Goal: Complete application form

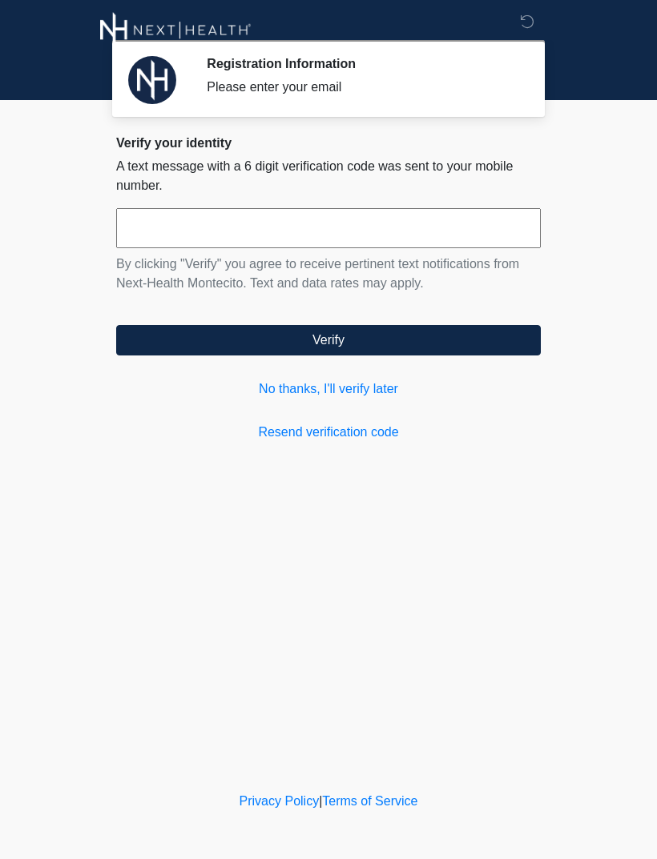
click at [236, 230] on input "text" at bounding box center [328, 228] width 424 height 40
type input "******"
click at [454, 339] on button "Verify" at bounding box center [328, 340] width 424 height 30
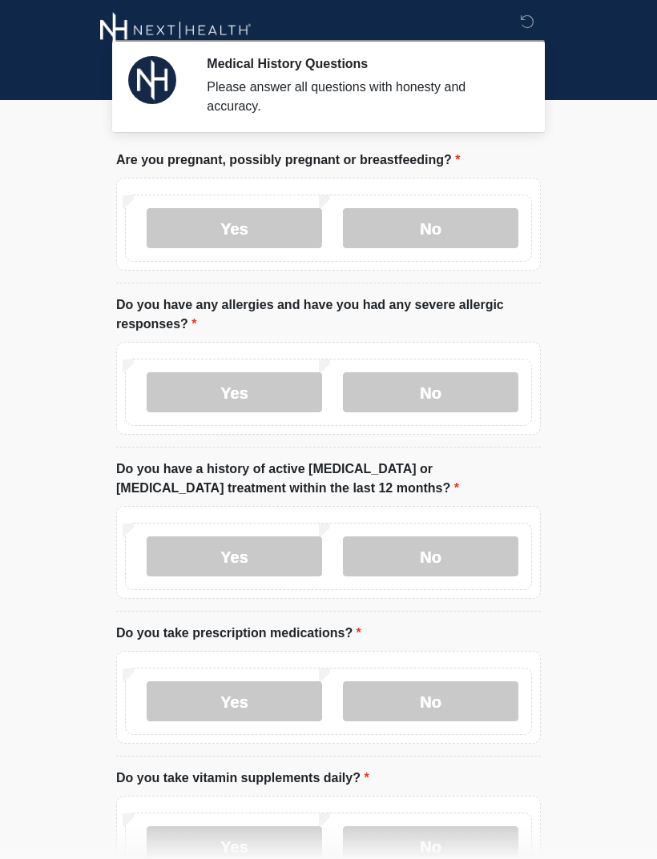
click at [456, 218] on label "No" at bounding box center [430, 228] width 175 height 40
click at [480, 389] on label "No" at bounding box center [430, 392] width 175 height 40
click at [476, 550] on label "No" at bounding box center [430, 556] width 175 height 40
click at [474, 713] on label "No" at bounding box center [430, 701] width 175 height 40
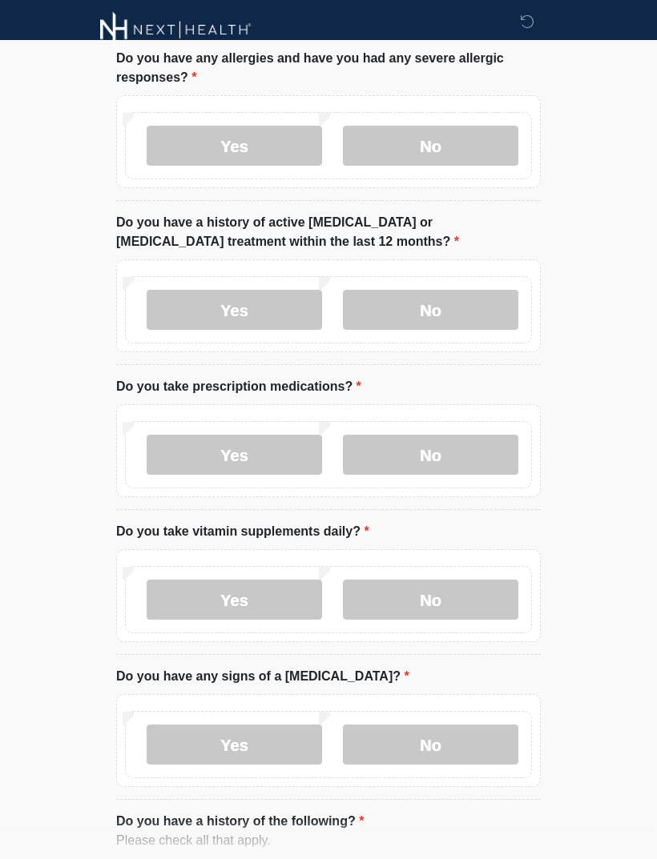
scroll to position [247, 0]
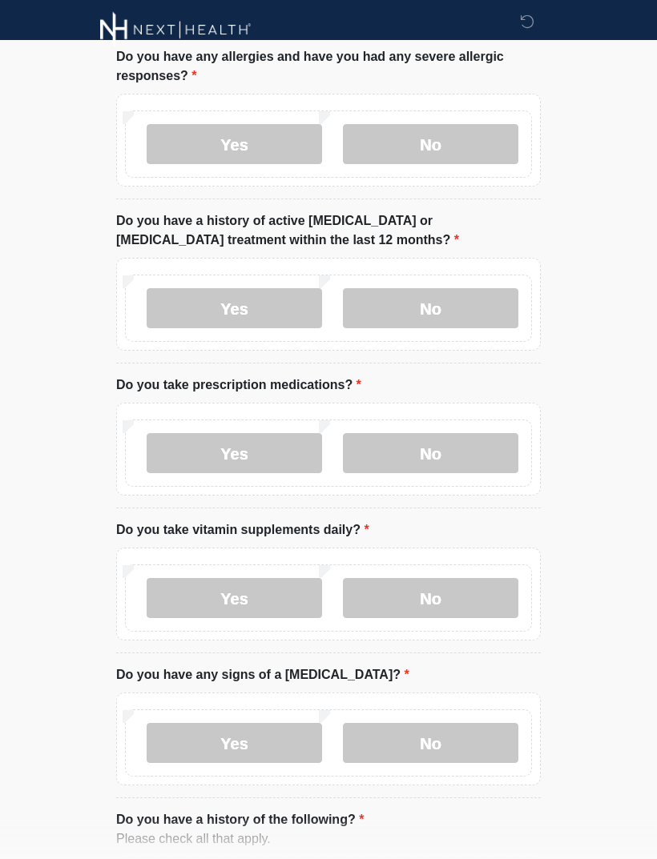
click at [492, 591] on label "No" at bounding box center [430, 599] width 175 height 40
click at [454, 741] on label "No" at bounding box center [430, 743] width 175 height 40
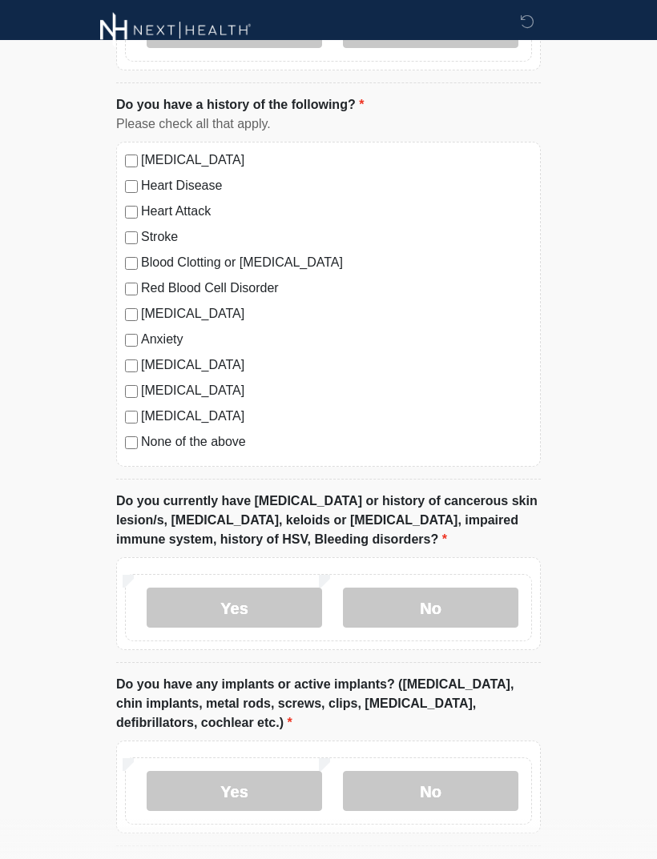
scroll to position [986, 0]
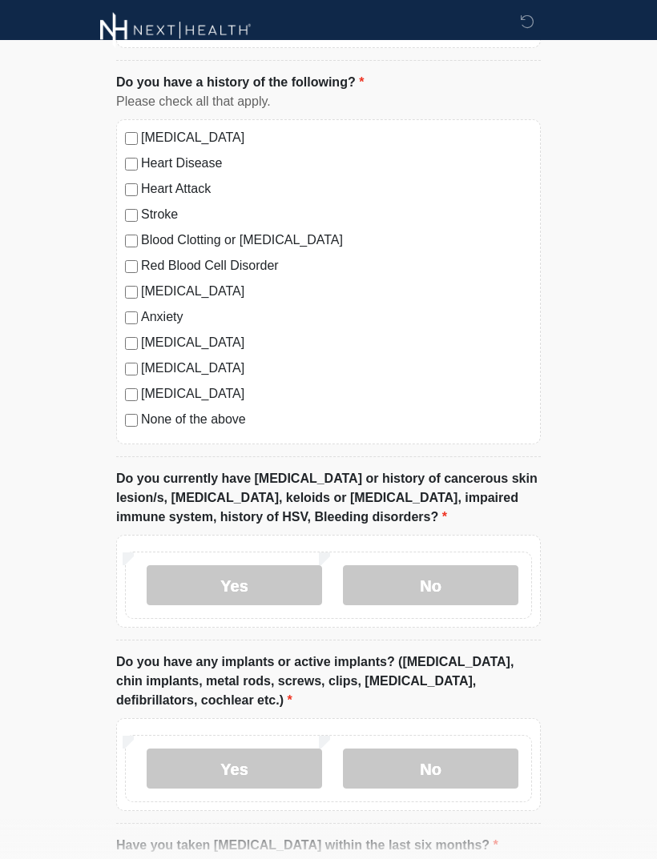
click at [474, 588] on label "No" at bounding box center [430, 585] width 175 height 40
click at [452, 768] on label "No" at bounding box center [430, 769] width 175 height 40
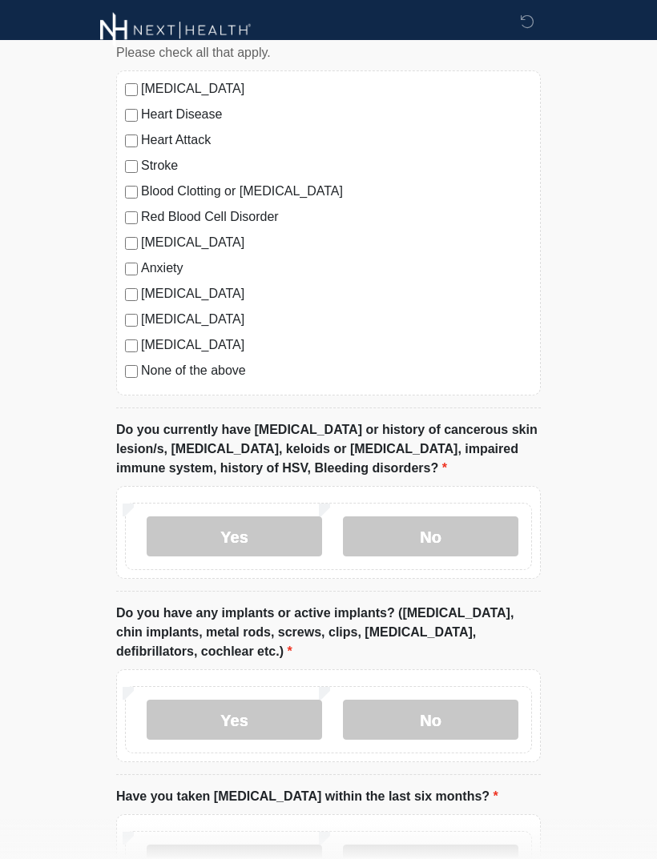
scroll to position [1170, 0]
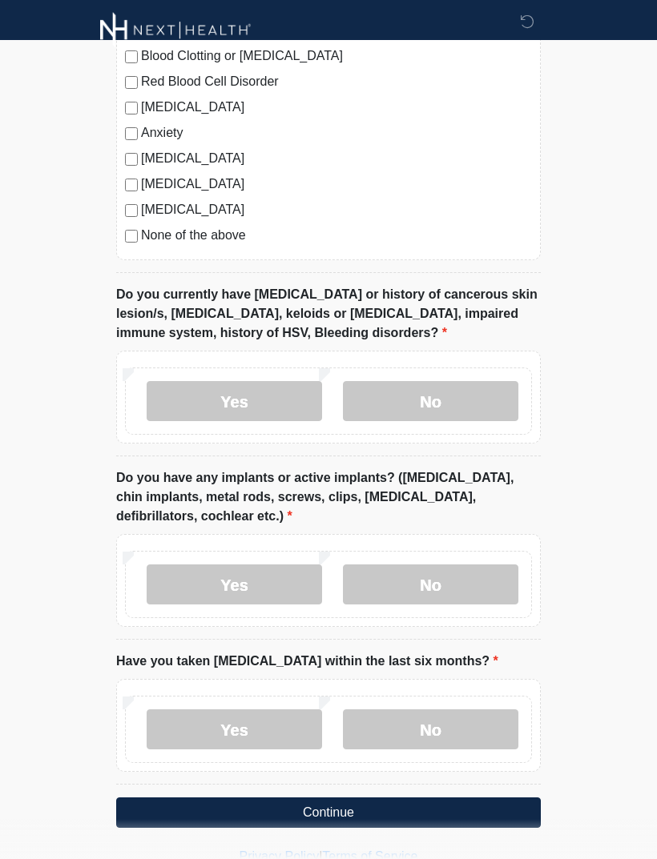
click at [440, 733] on label "No" at bounding box center [430, 729] width 175 height 40
click at [446, 810] on button "Continue" at bounding box center [328, 813] width 424 height 30
click at [448, 811] on button "Continue" at bounding box center [328, 813] width 424 height 30
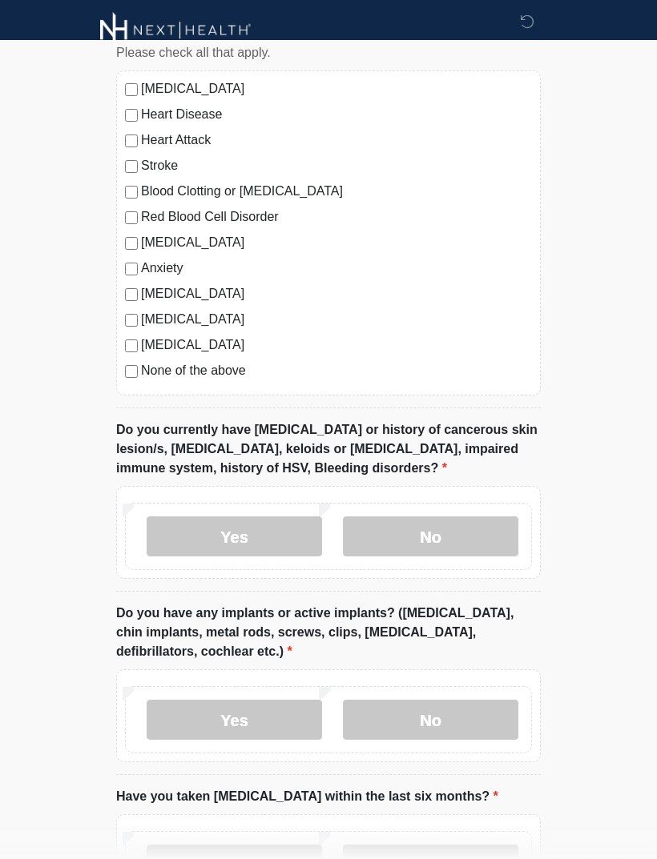
scroll to position [1170, 0]
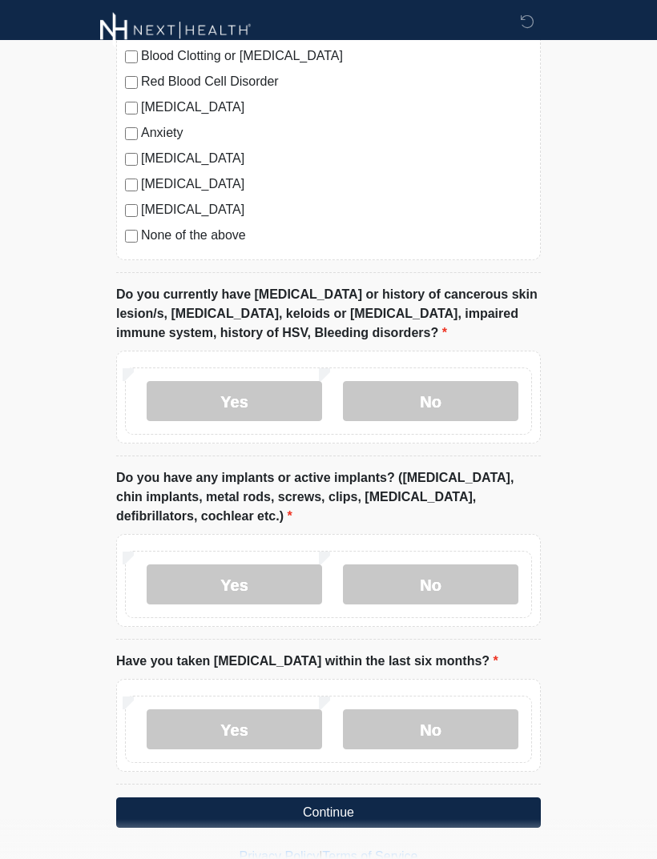
click at [491, 810] on button "Continue" at bounding box center [328, 813] width 424 height 30
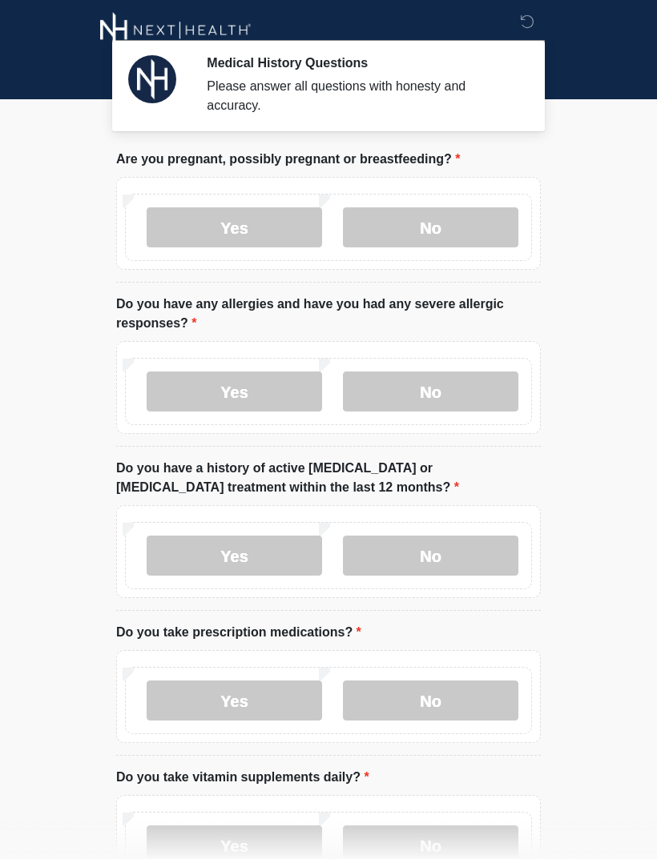
scroll to position [0, 0]
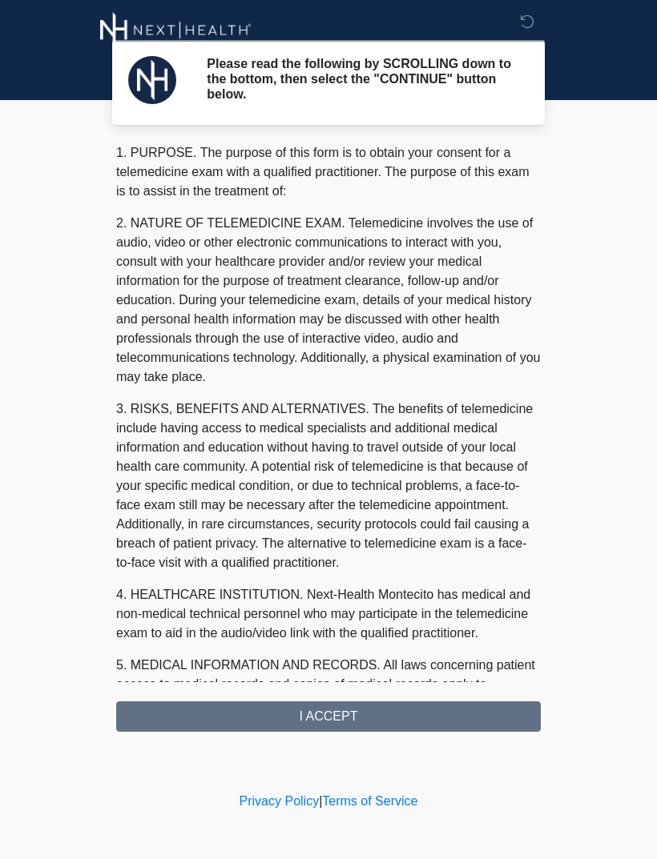
click at [464, 721] on div "1. PURPOSE. The purpose of this form is to obtain your consent for a telemedici…" at bounding box center [328, 437] width 424 height 589
click at [435, 705] on div "1. PURPOSE. The purpose of this form is to obtain your consent for a telemedici…" at bounding box center [328, 437] width 424 height 589
click at [437, 716] on div "1. PURPOSE. The purpose of this form is to obtain your consent for a telemedici…" at bounding box center [328, 437] width 424 height 589
click at [402, 720] on div "1. PURPOSE. The purpose of this form is to obtain your consent for a telemedici…" at bounding box center [328, 437] width 424 height 589
click at [343, 721] on div "1. PURPOSE. The purpose of this form is to obtain your consent for a telemedici…" at bounding box center [328, 437] width 424 height 589
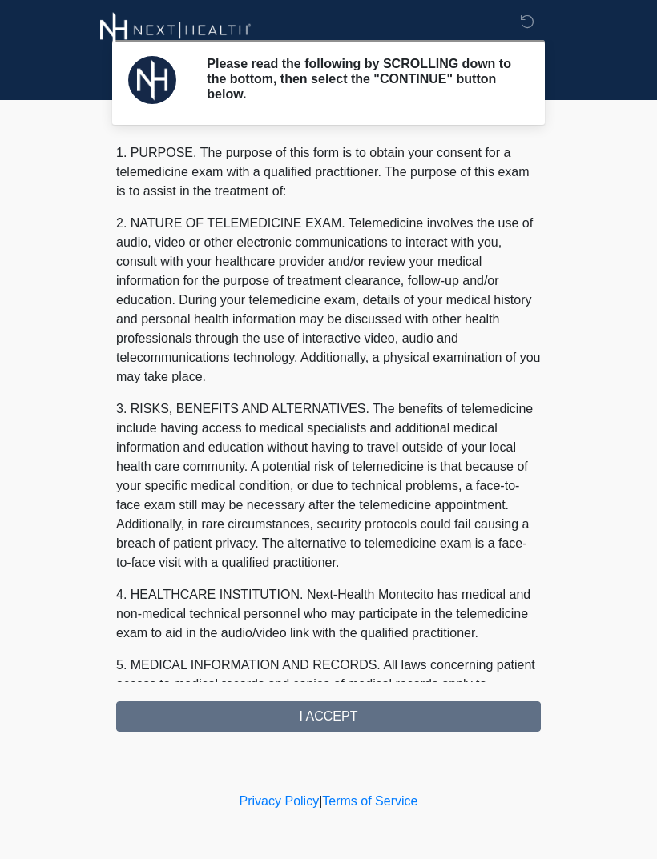
click at [342, 720] on div "1. PURPOSE. The purpose of this form is to obtain your consent for a telemedici…" at bounding box center [328, 437] width 424 height 589
click at [342, 716] on div "1. PURPOSE. The purpose of this form is to obtain your consent for a telemedici…" at bounding box center [328, 437] width 424 height 589
click at [444, 717] on div "1. PURPOSE. The purpose of this form is to obtain your consent for a telemedici…" at bounding box center [328, 437] width 424 height 589
click at [399, 723] on div "1. PURPOSE. The purpose of this form is to obtain your consent for a telemedici…" at bounding box center [328, 437] width 424 height 589
click at [398, 722] on div "1. PURPOSE. The purpose of this form is to obtain your consent for a telemedici…" at bounding box center [328, 437] width 424 height 589
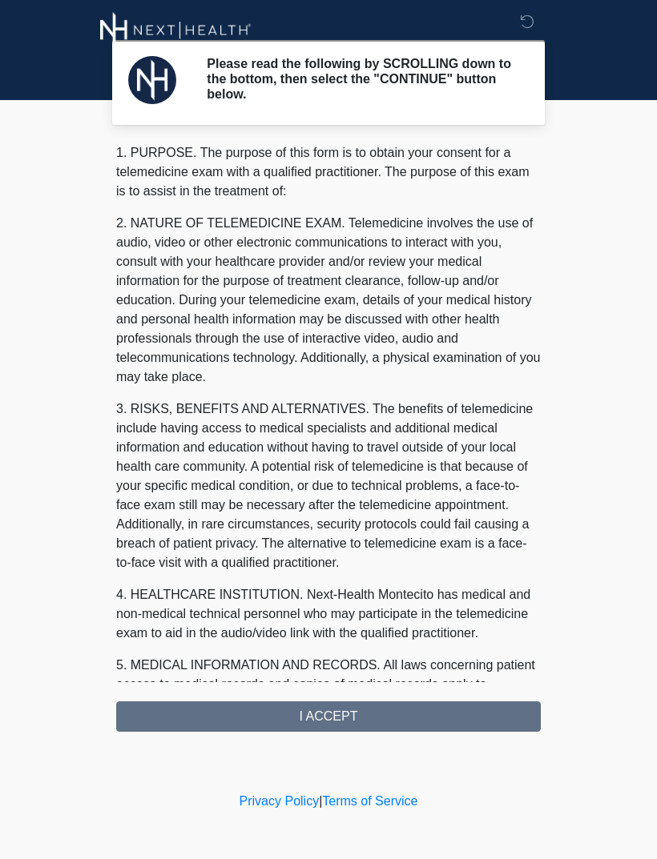
click at [380, 715] on div "1. PURPOSE. The purpose of this form is to obtain your consent for a telemedici…" at bounding box center [328, 437] width 424 height 589
click at [366, 716] on div "1. PURPOSE. The purpose of this form is to obtain your consent for a telemedici…" at bounding box center [328, 437] width 424 height 589
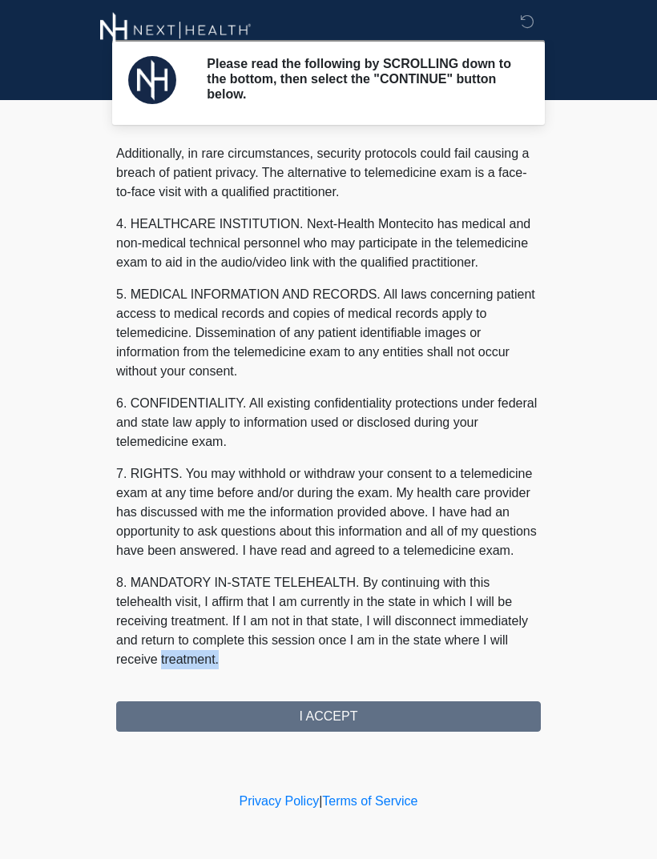
click at [382, 719] on div "1. PURPOSE. The purpose of this form is to obtain your consent for a telemedici…" at bounding box center [328, 437] width 424 height 589
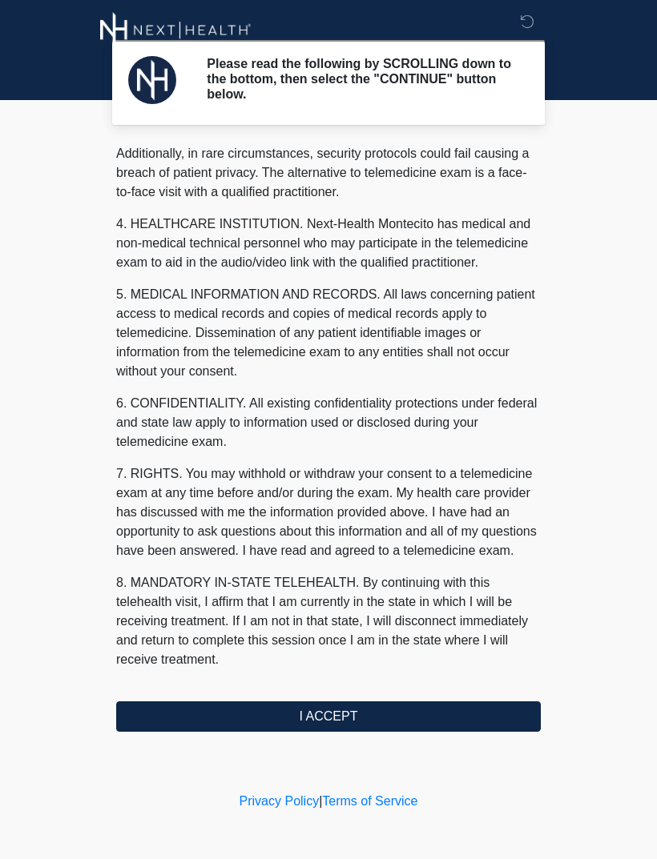
click at [396, 727] on button "I ACCEPT" at bounding box center [328, 716] width 424 height 30
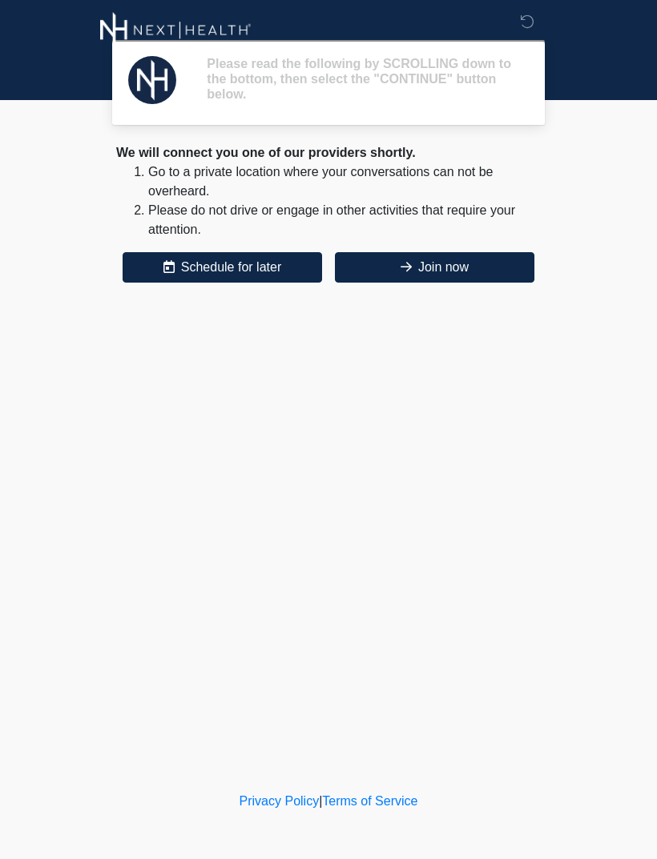
scroll to position [0, 0]
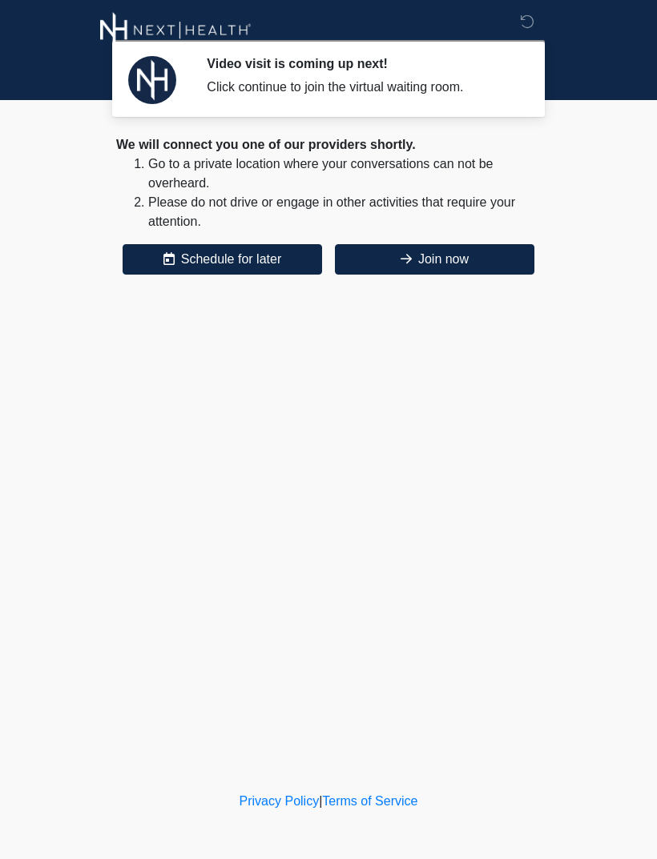
click at [469, 254] on button "Join now" at bounding box center [434, 259] width 199 height 30
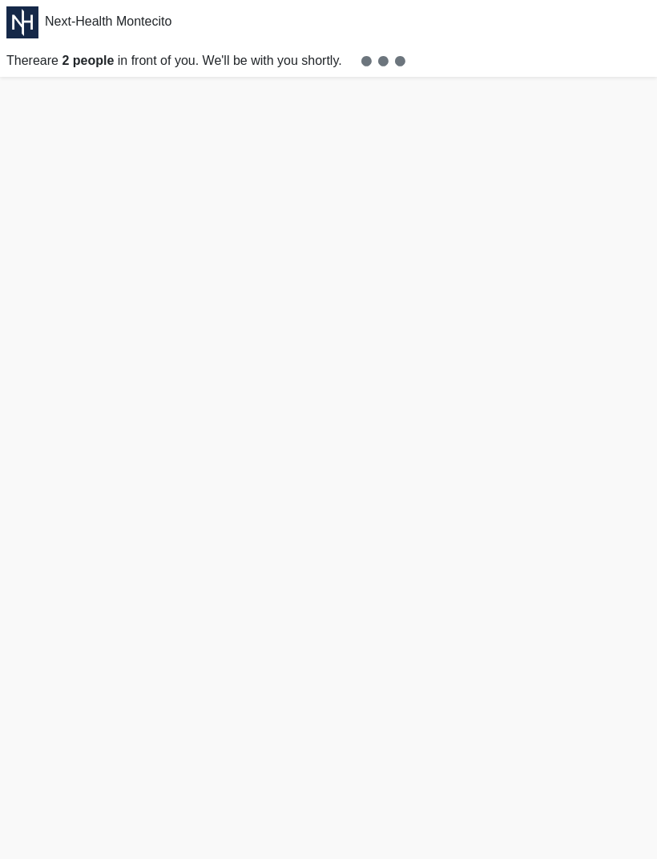
scroll to position [5, 0]
